Goal: Information Seeking & Learning: Find specific fact

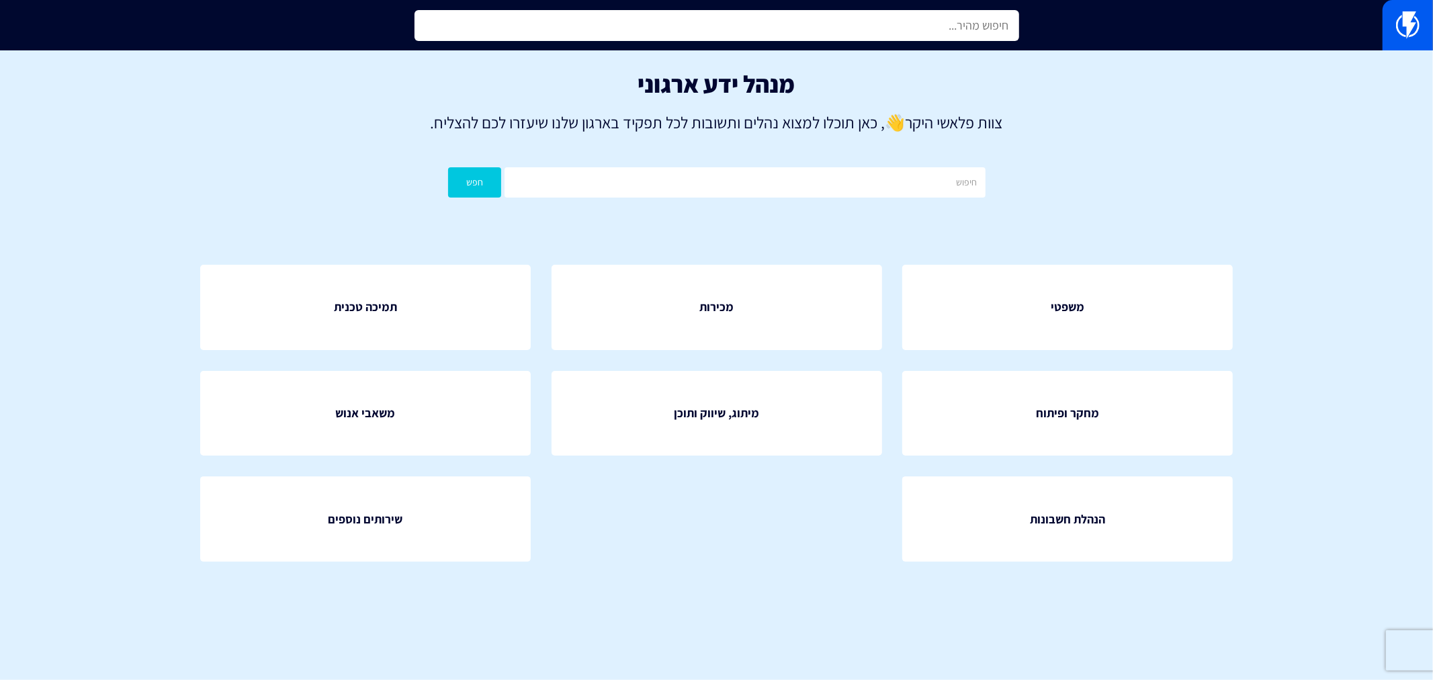
click at [822, 27] on input "text" at bounding box center [717, 25] width 605 height 31
type input "V"
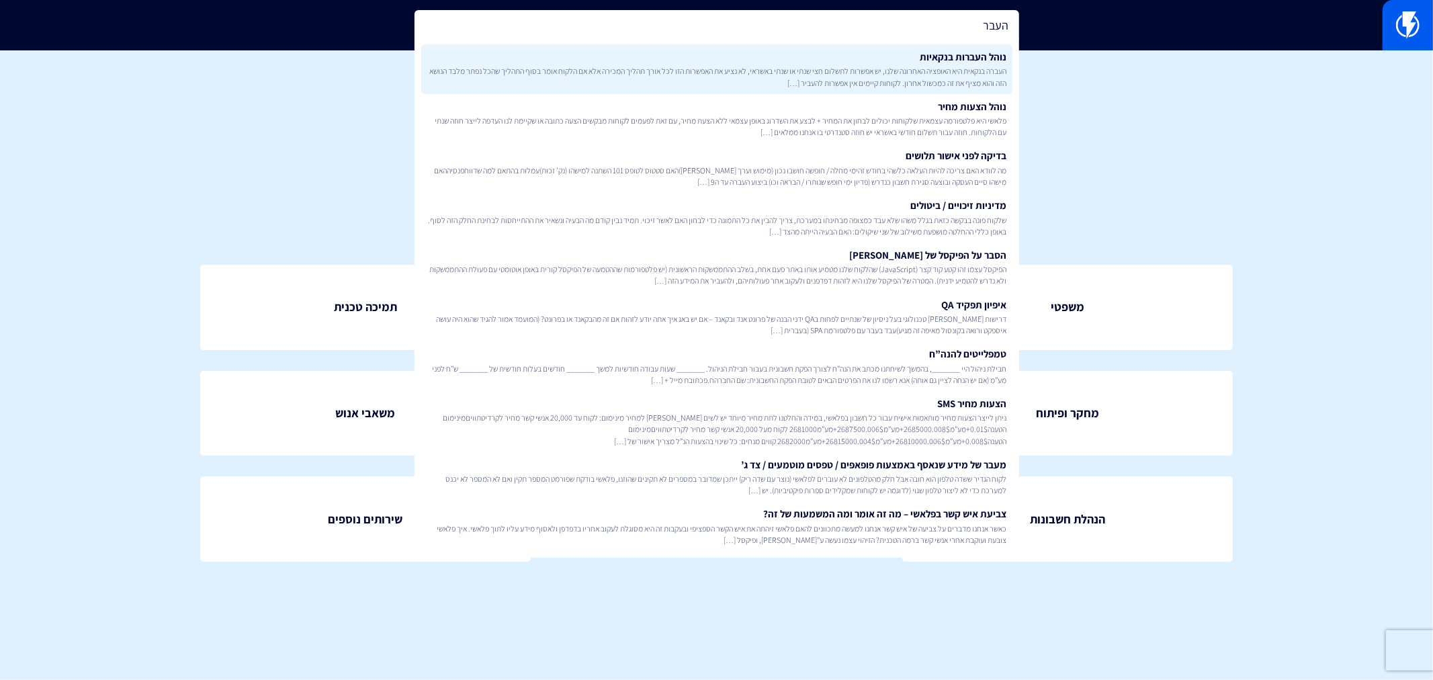
type input "העבר"
click at [869, 67] on span "העברה בנקאית היא האופציה האחרונה שלנו, יש אפשרות לתשלום חצי שנתי או שנתי באשראי…" at bounding box center [717, 76] width 581 height 23
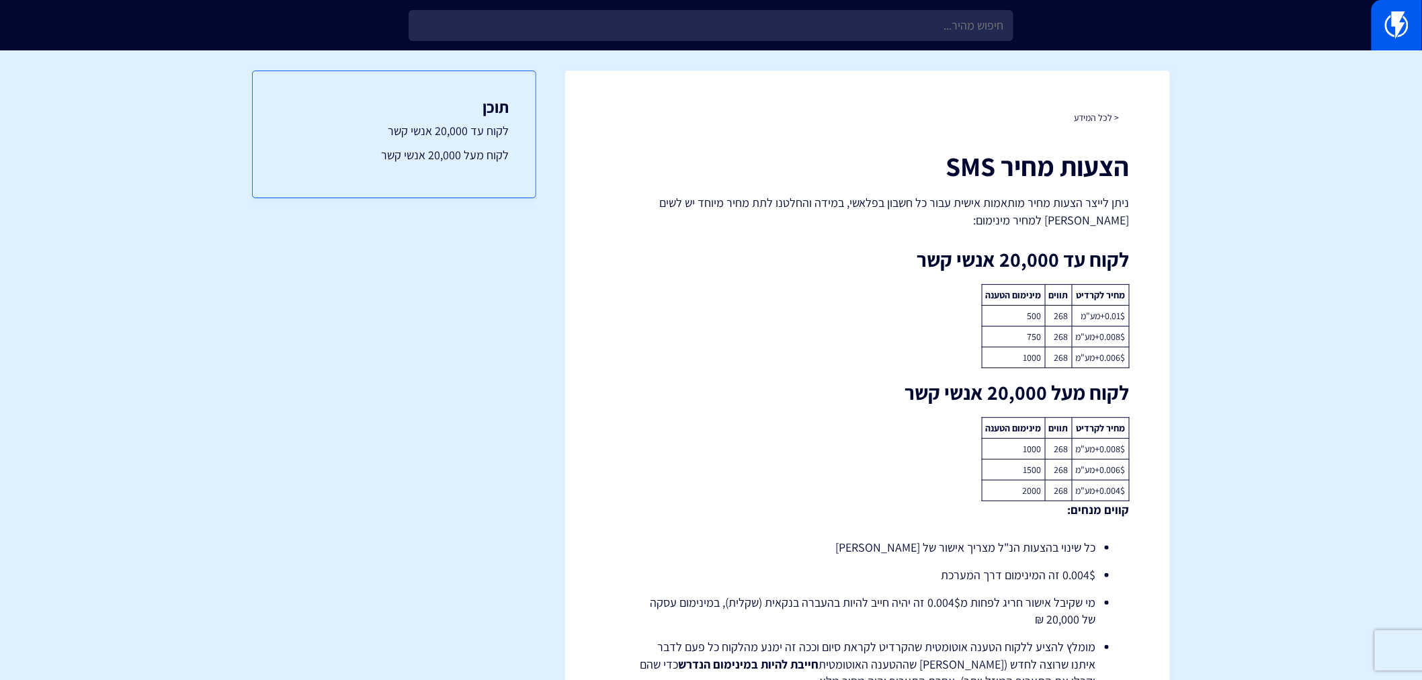
scroll to position [91, 0]
